Goal: Task Accomplishment & Management: Use online tool/utility

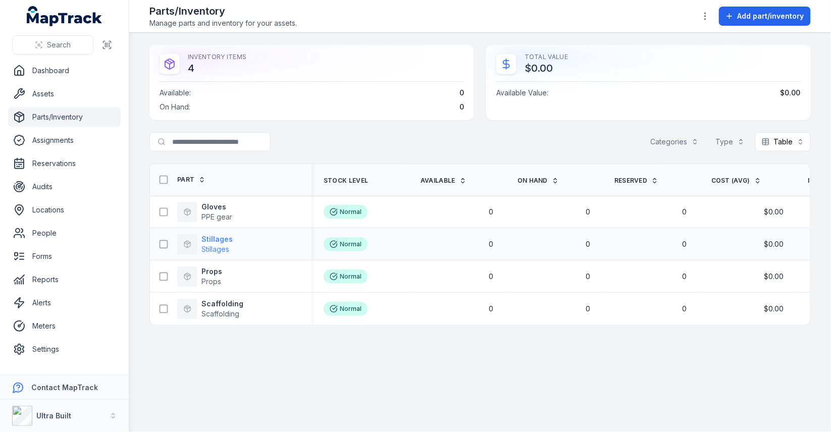
click at [218, 235] on strong "Stillages" at bounding box center [216, 239] width 31 height 10
click at [225, 206] on strong "Gloves" at bounding box center [216, 207] width 31 height 10
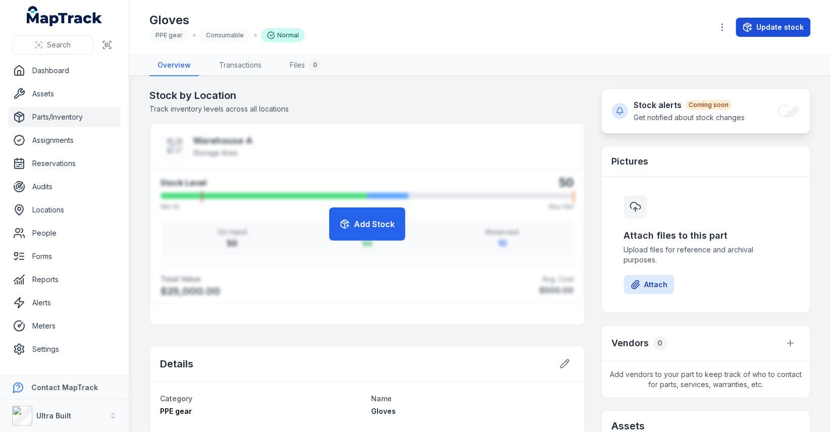
click at [783, 24] on button "Update stock" at bounding box center [773, 27] width 75 height 19
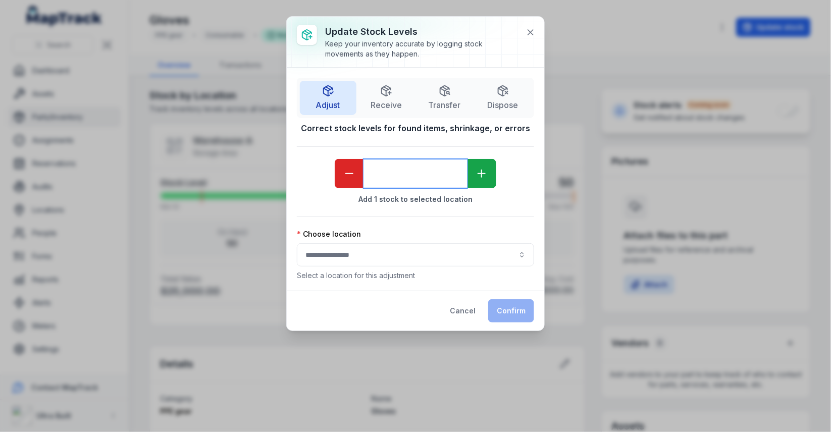
click at [425, 166] on input "*" at bounding box center [415, 173] width 104 height 29
type input "**"
click at [479, 229] on div "Choose location" at bounding box center [415, 234] width 237 height 10
click at [474, 246] on div at bounding box center [415, 254] width 237 height 23
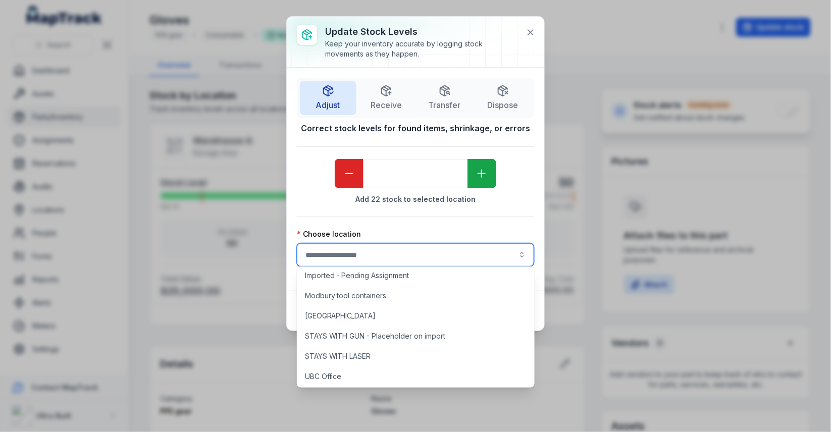
scroll to position [167, 0]
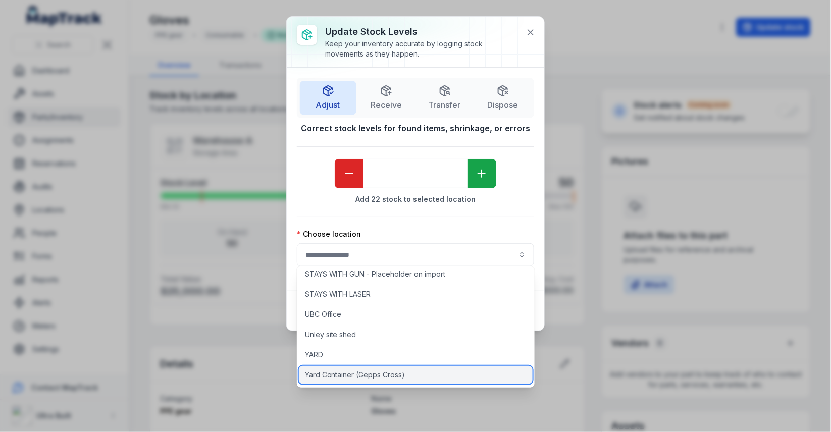
click at [392, 373] on span "Yard Container (Gepps Cross)" at bounding box center [355, 375] width 100 height 10
type input "**********"
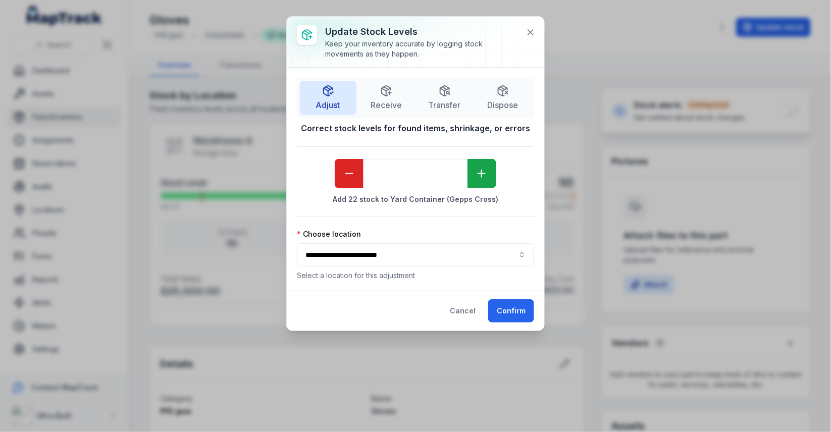
click at [410, 293] on div "Cancel Confirm" at bounding box center [415, 311] width 257 height 40
click at [507, 304] on button "Confirm" at bounding box center [511, 310] width 46 height 23
type input "*"
